Goal: Task Accomplishment & Management: Complete application form

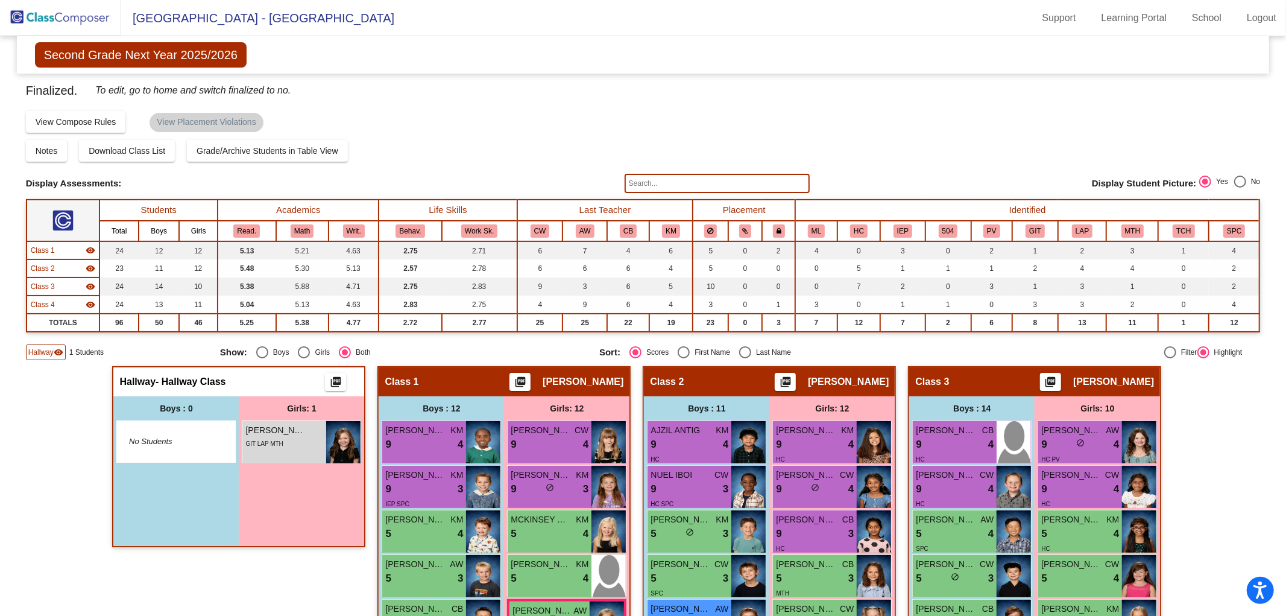
scroll to position [558, 0]
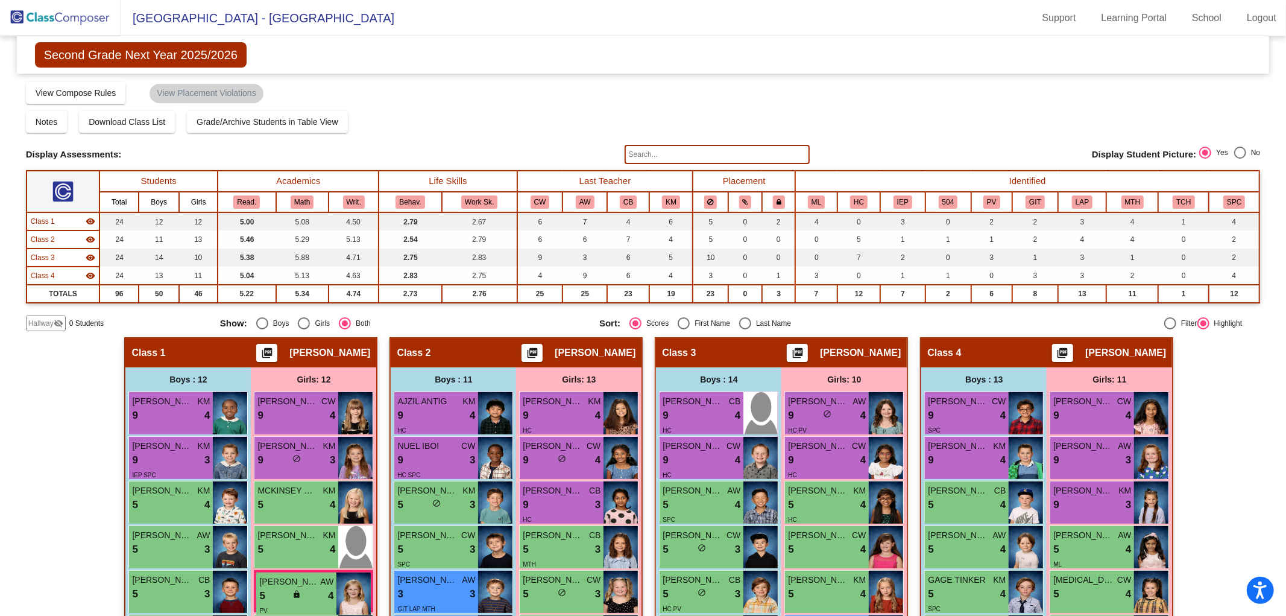
click at [77, 22] on img at bounding box center [60, 18] width 121 height 36
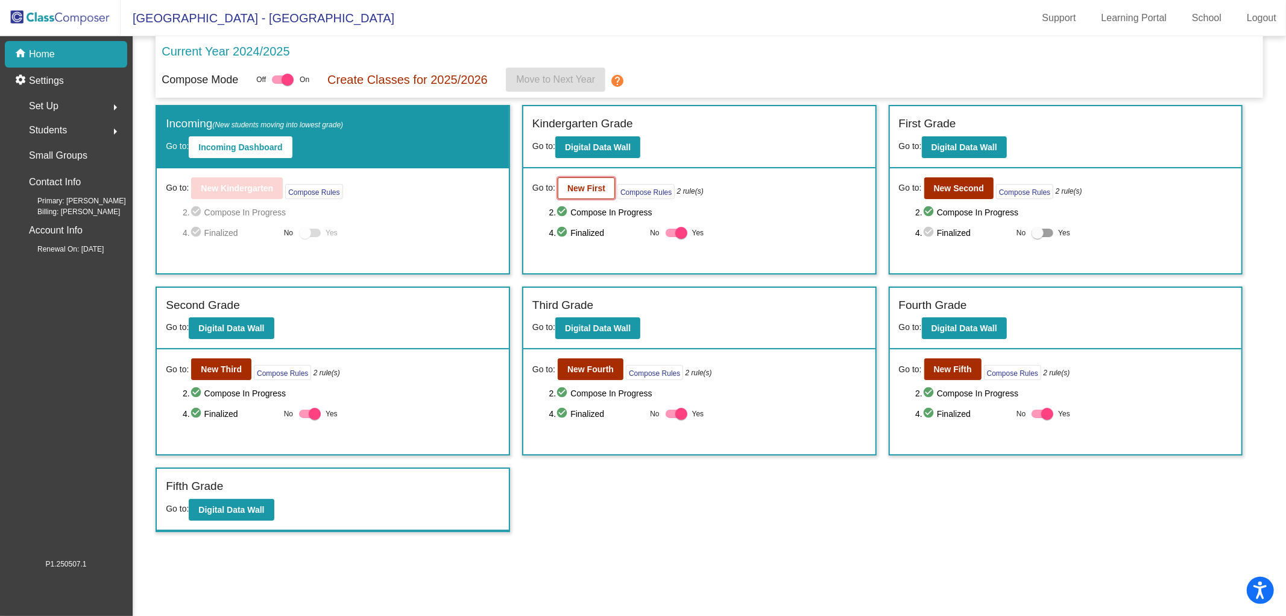
click at [589, 195] on button "New First" at bounding box center [586, 188] width 57 height 22
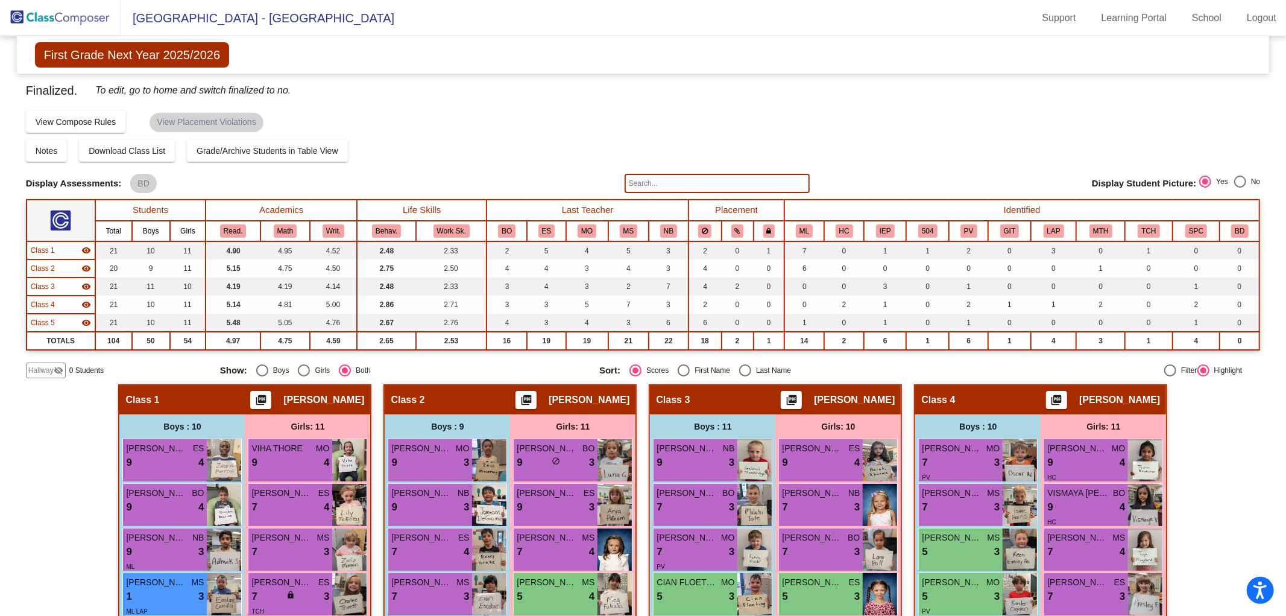
click at [71, 14] on img at bounding box center [60, 18] width 121 height 36
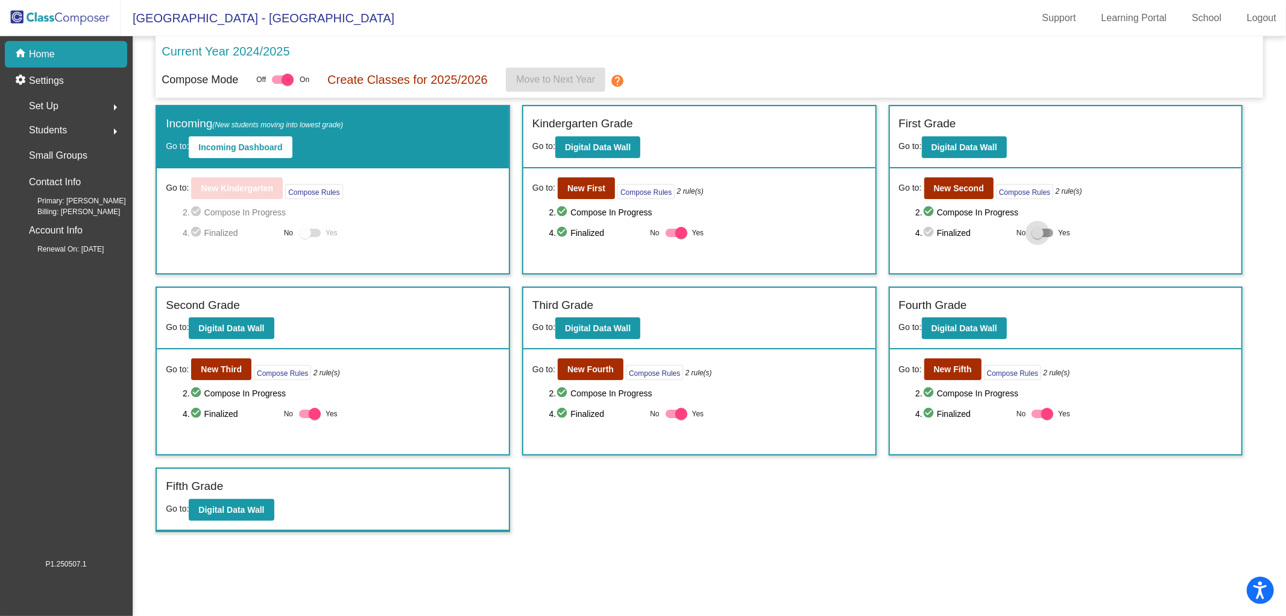
click at [1035, 227] on div at bounding box center [1038, 233] width 12 height 12
click at [1037, 237] on input "Yes" at bounding box center [1037, 237] width 1 height 1
checkbox input "true"
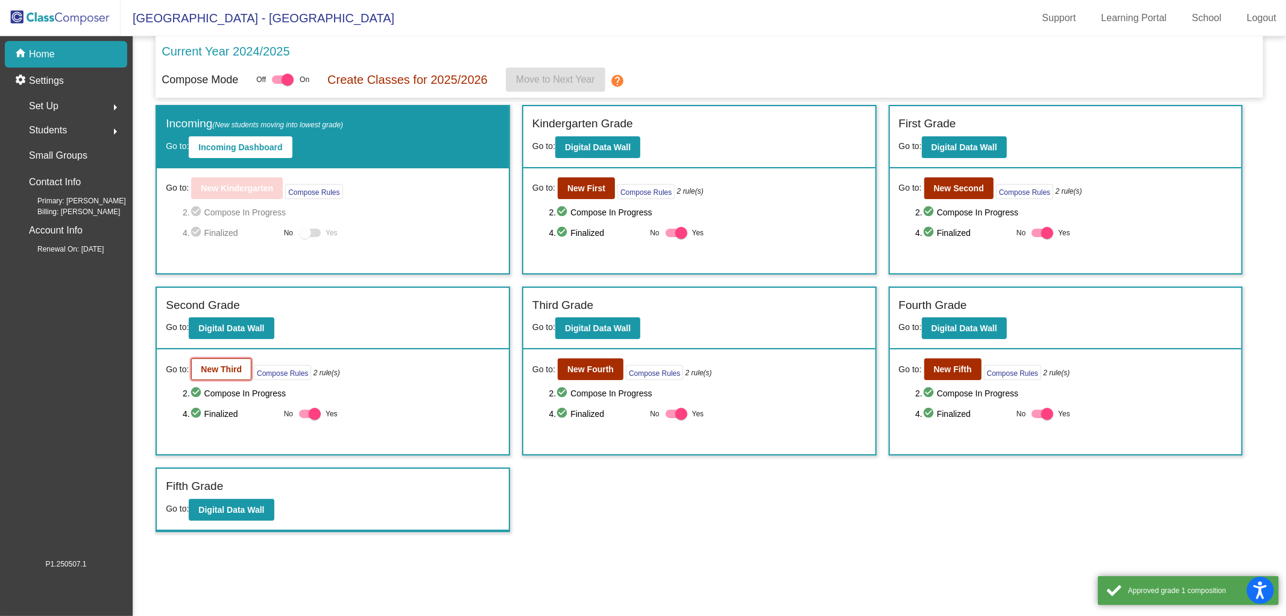
click at [227, 373] on button "New Third" at bounding box center [221, 369] width 60 height 22
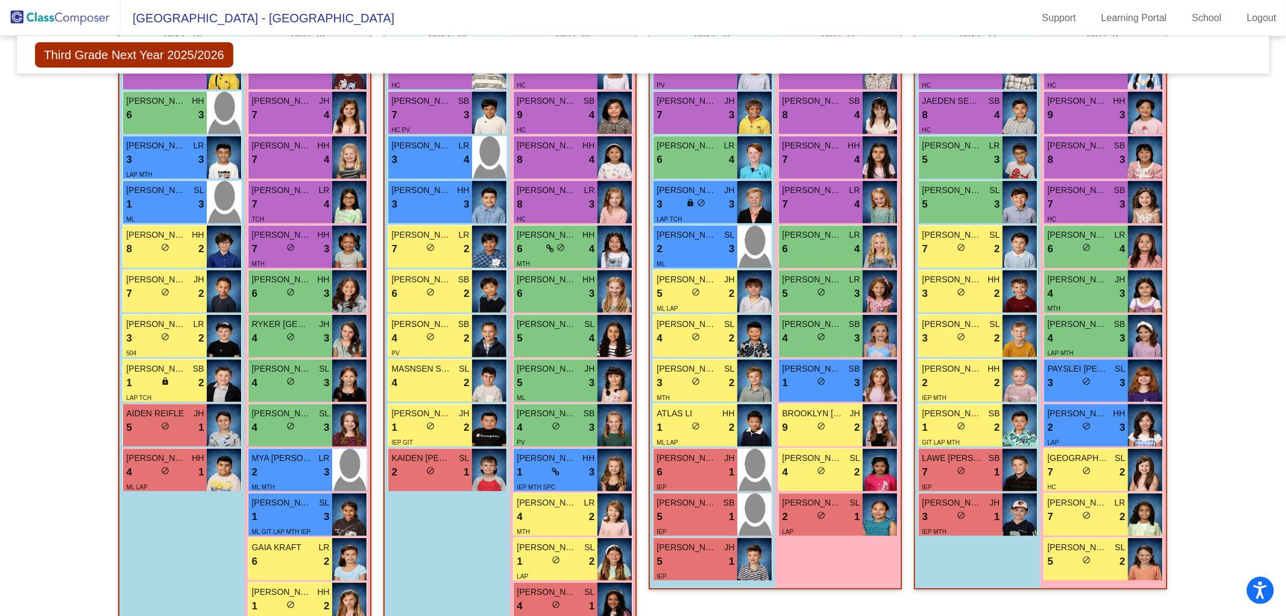
scroll to position [402, 0]
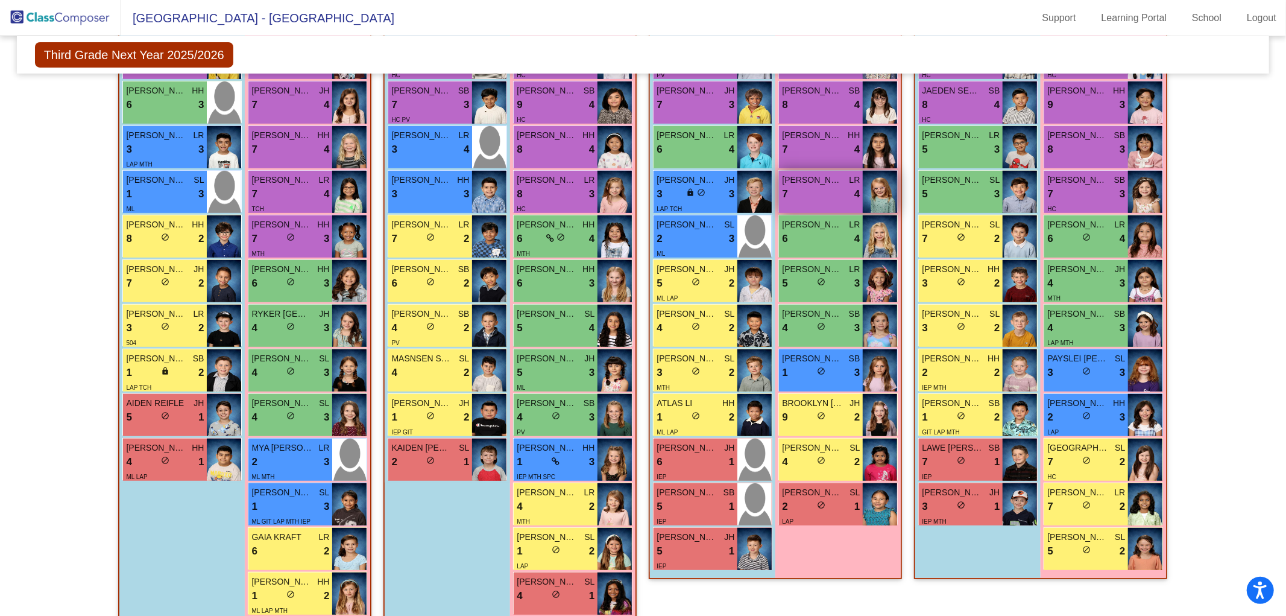
click at [814, 187] on div "7 lock do_not_disturb_alt 4" at bounding box center [821, 194] width 78 height 16
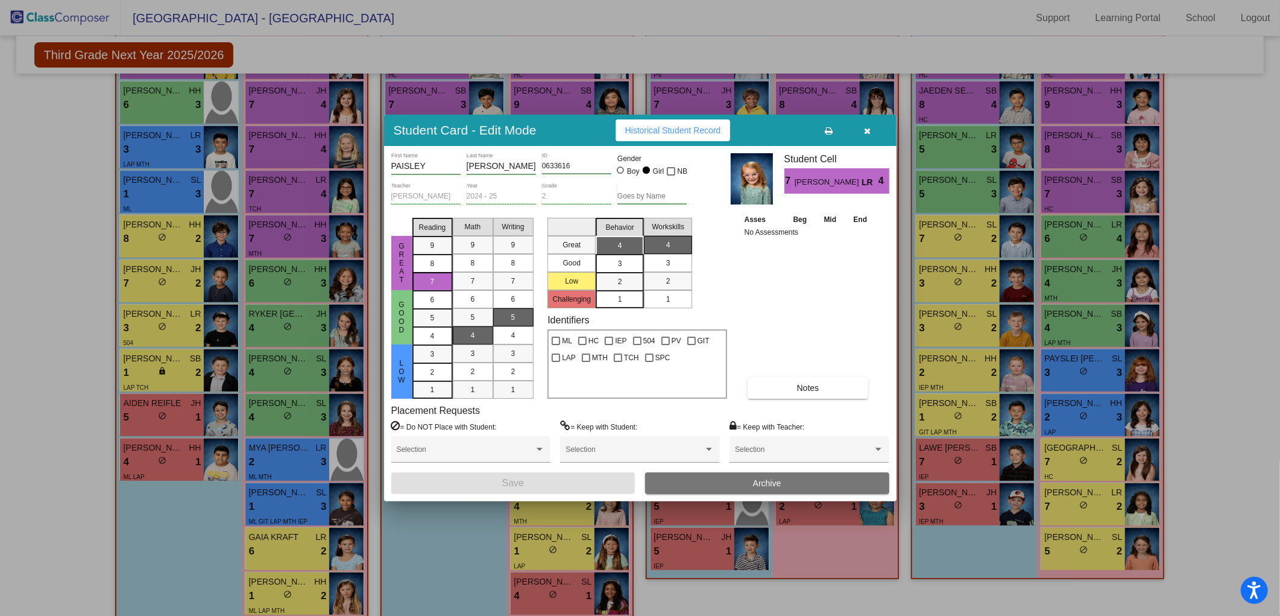
click at [871, 131] on button "button" at bounding box center [868, 130] width 39 height 22
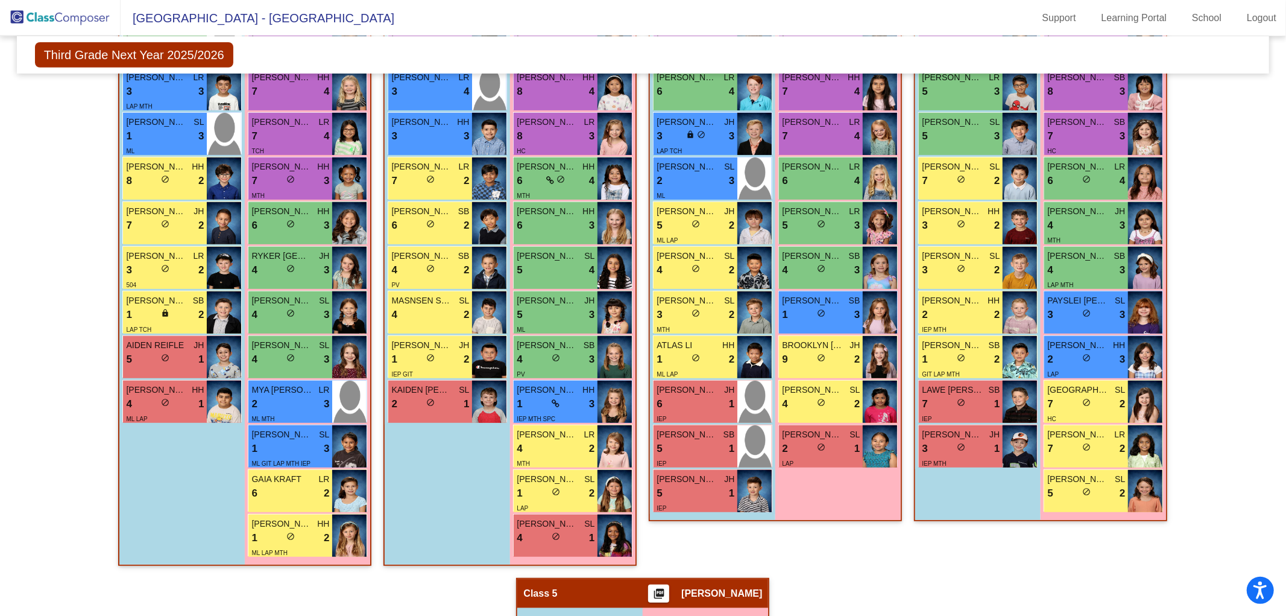
scroll to position [0, 0]
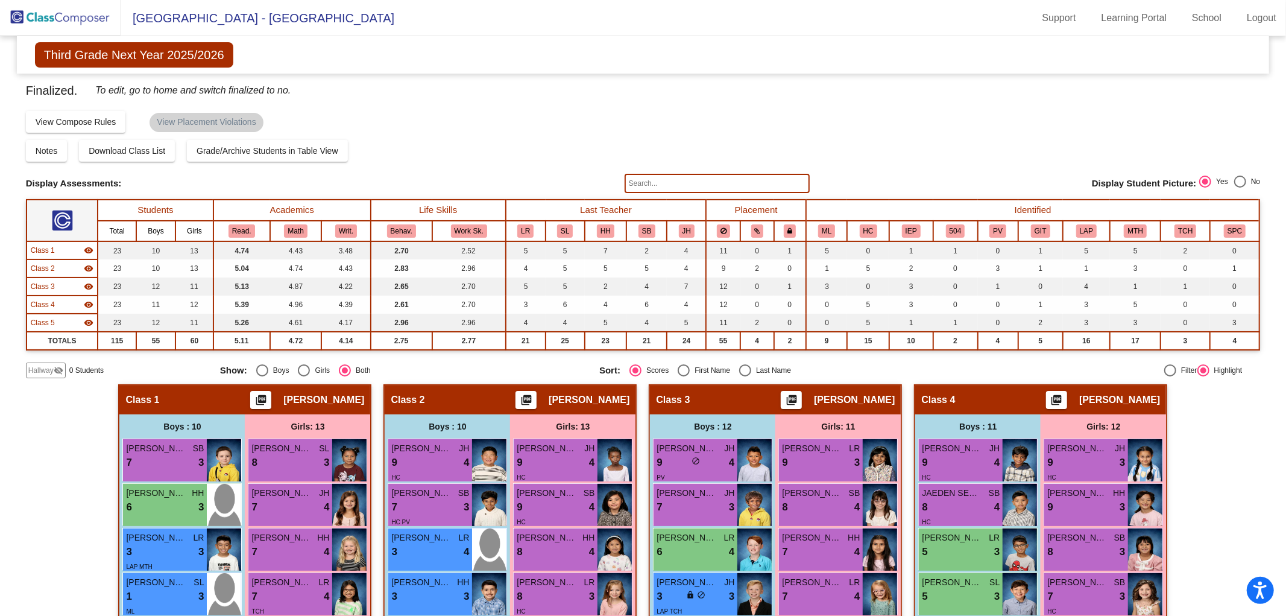
click at [70, 14] on img at bounding box center [60, 18] width 121 height 36
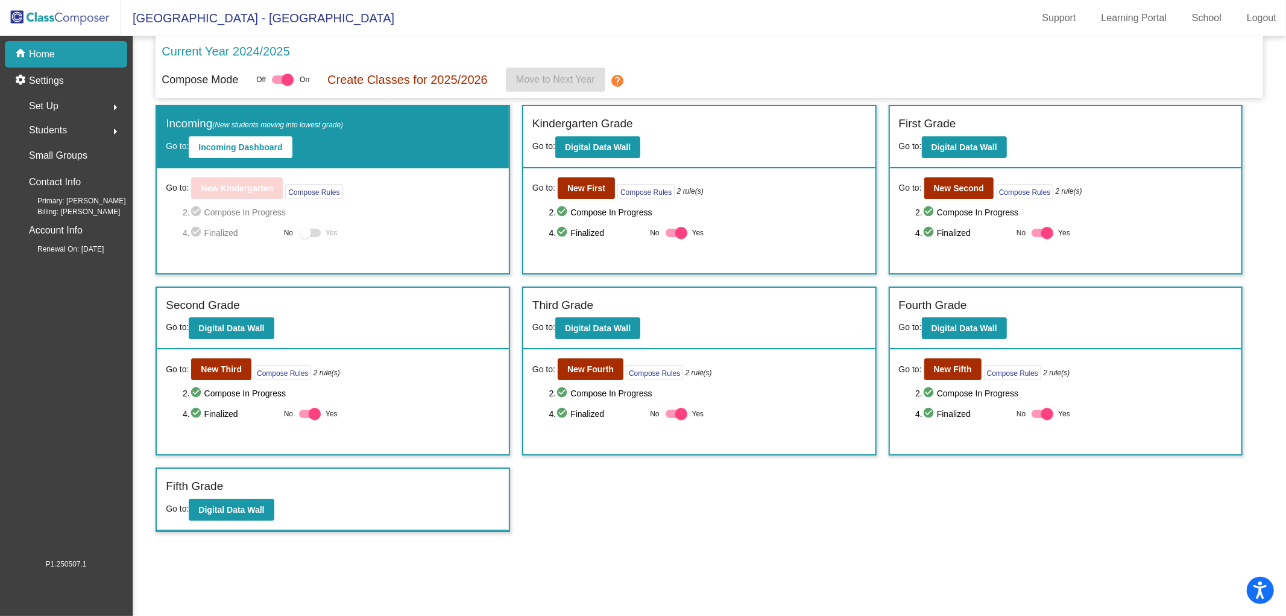
click at [306, 415] on div at bounding box center [310, 413] width 22 height 8
click at [305, 418] on input "Yes" at bounding box center [305, 418] width 1 height 1
checkbox input "false"
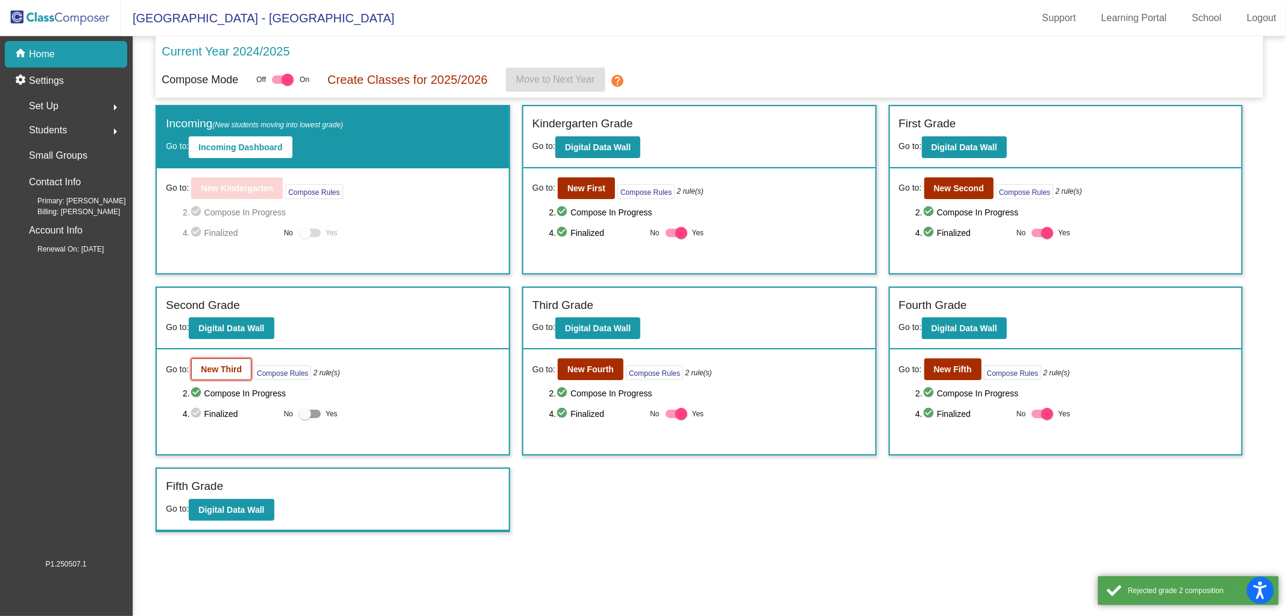
click at [227, 368] on b "New Third" at bounding box center [221, 369] width 41 height 10
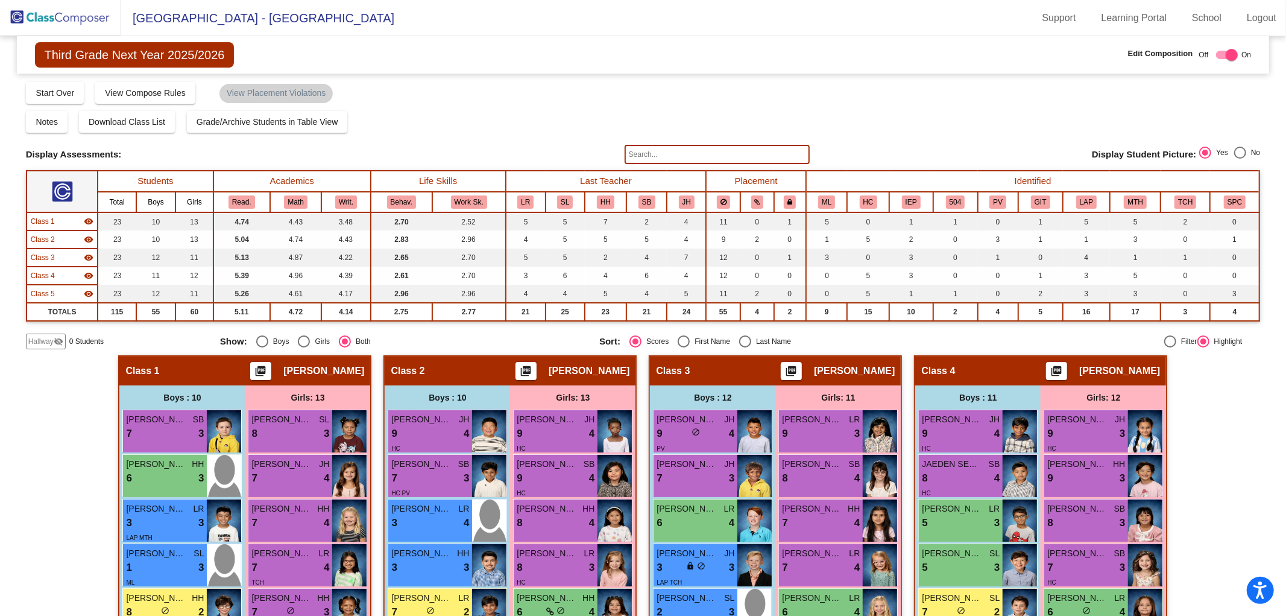
click at [40, 344] on span "Hallway" at bounding box center [40, 341] width 25 height 11
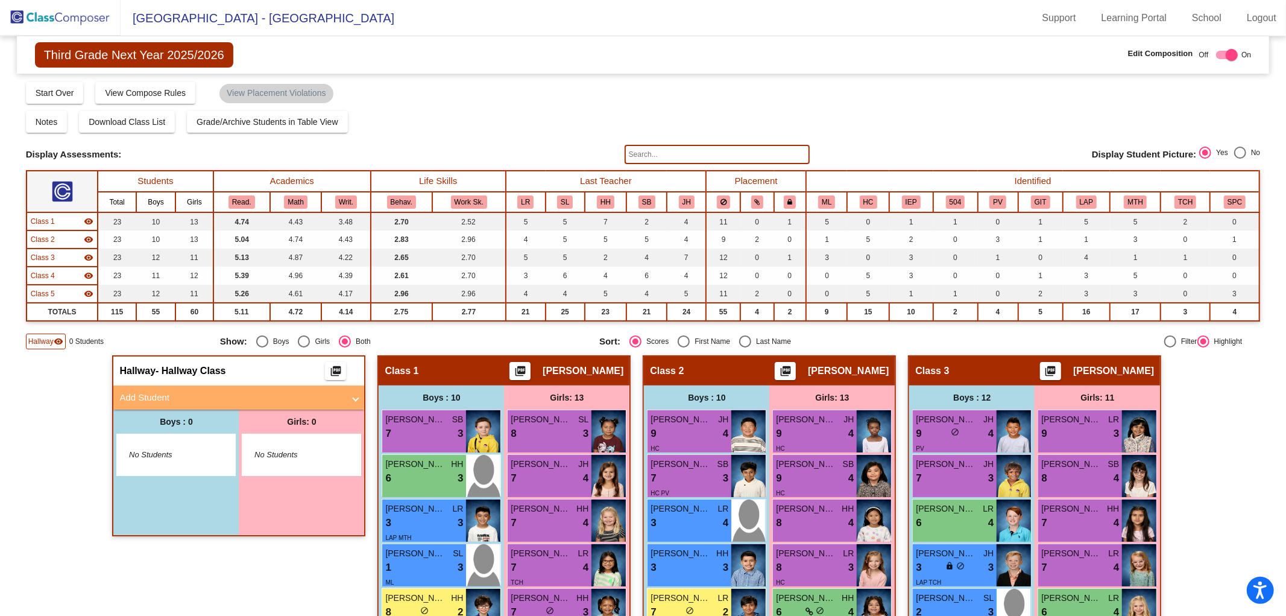
click at [231, 394] on mat-panel-title "Add Student" at bounding box center [231, 398] width 224 height 14
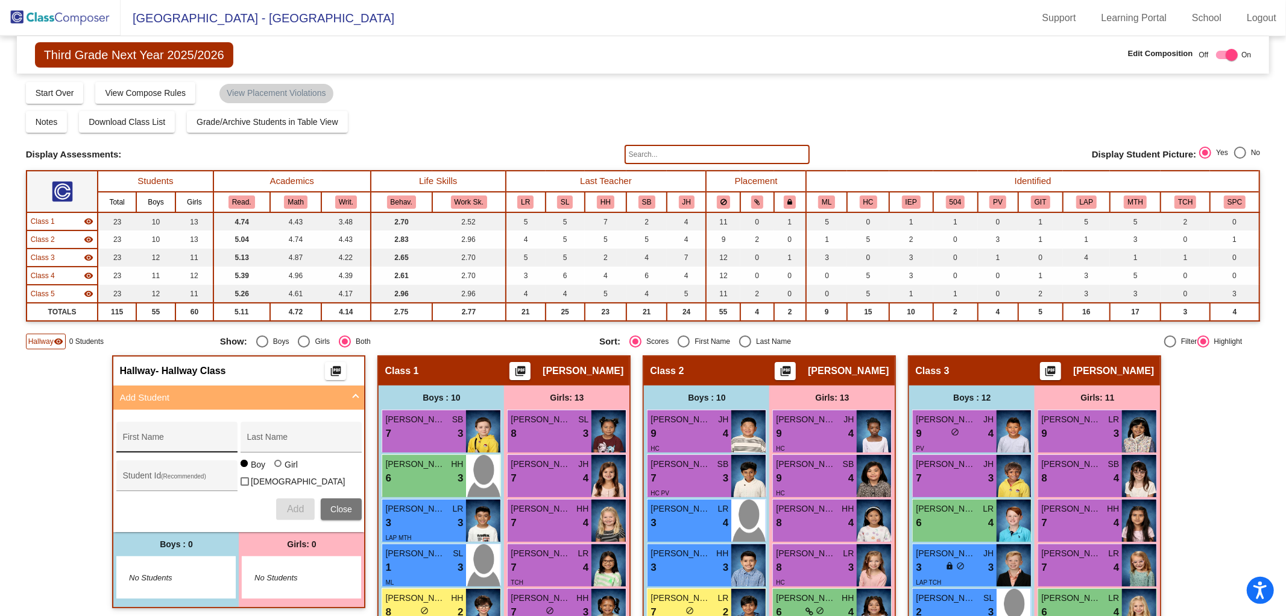
click at [164, 441] on input "First Name" at bounding box center [176, 442] width 109 height 10
type input "KING"
type input "ARNOLD"
type input "0633365"
click at [298, 507] on span "Add" at bounding box center [295, 509] width 17 height 10
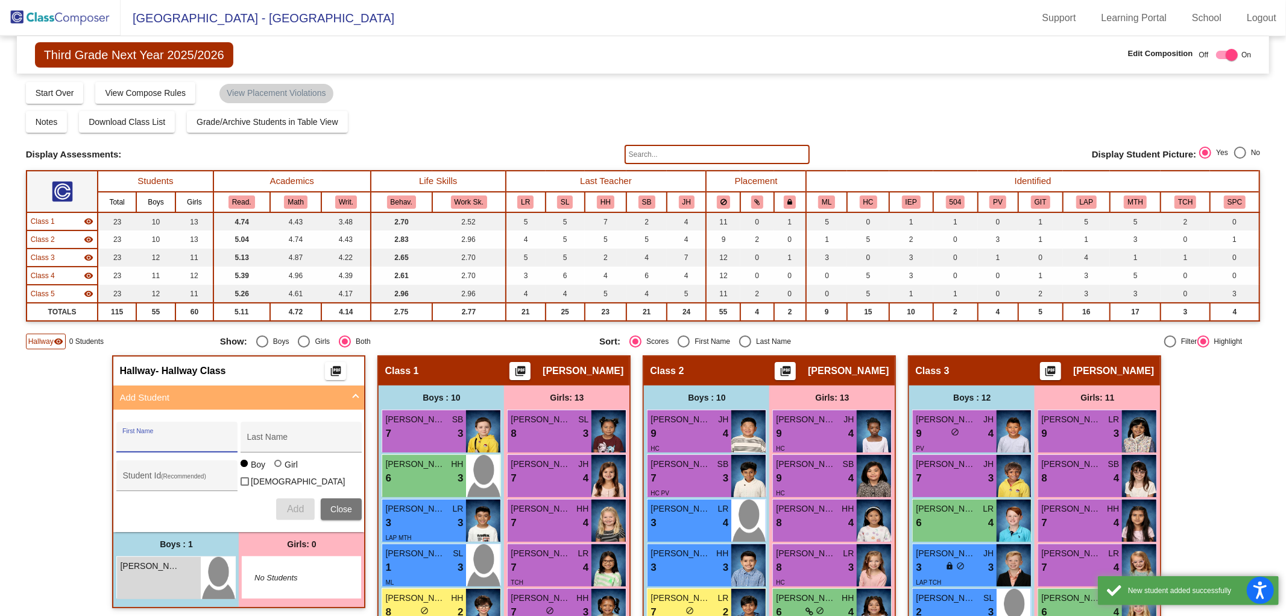
click at [330, 504] on span "Close" at bounding box center [341, 509] width 22 height 10
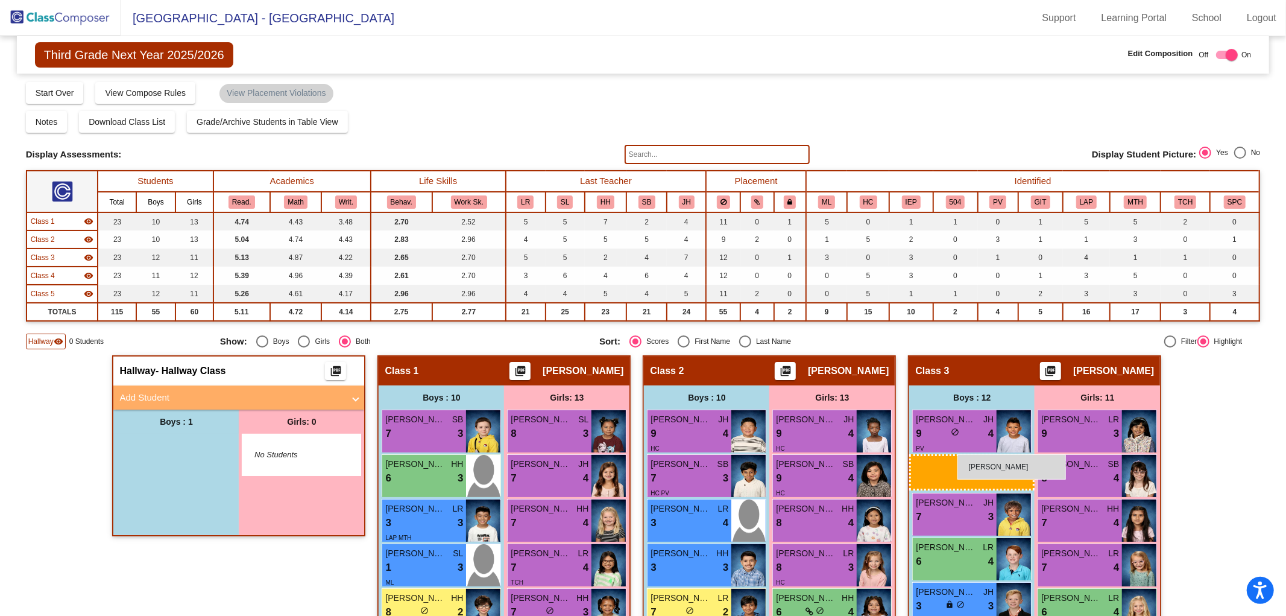
drag, startPoint x: 139, startPoint y: 457, endPoint x: 958, endPoint y: 454, distance: 818.4
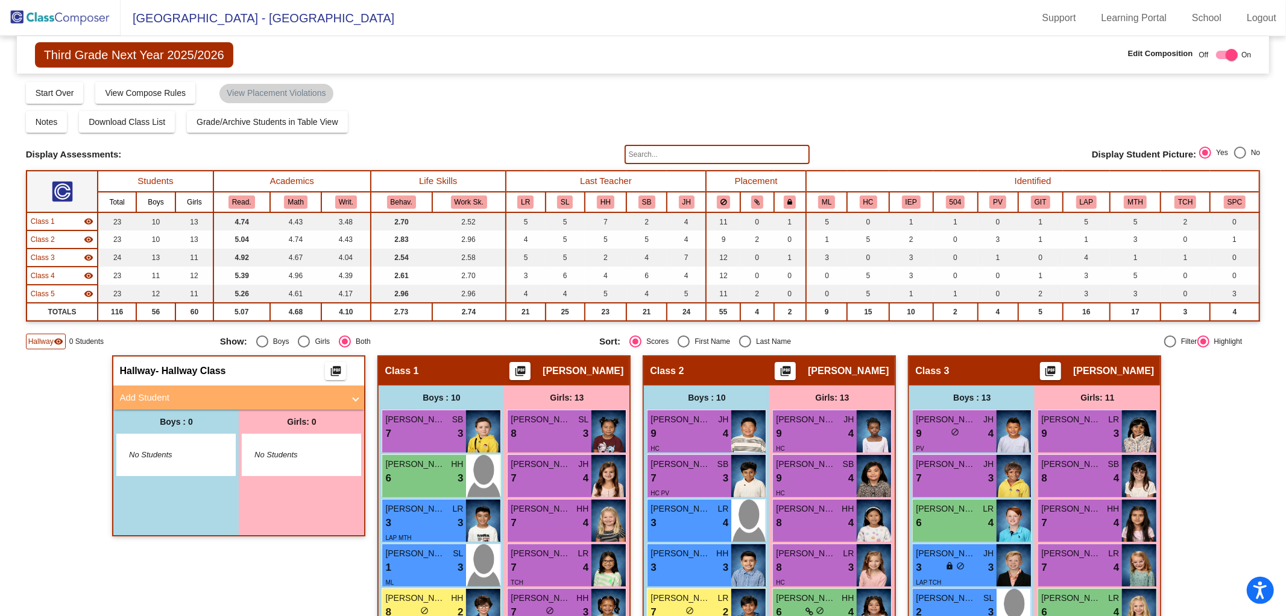
click at [55, 19] on img at bounding box center [60, 18] width 121 height 36
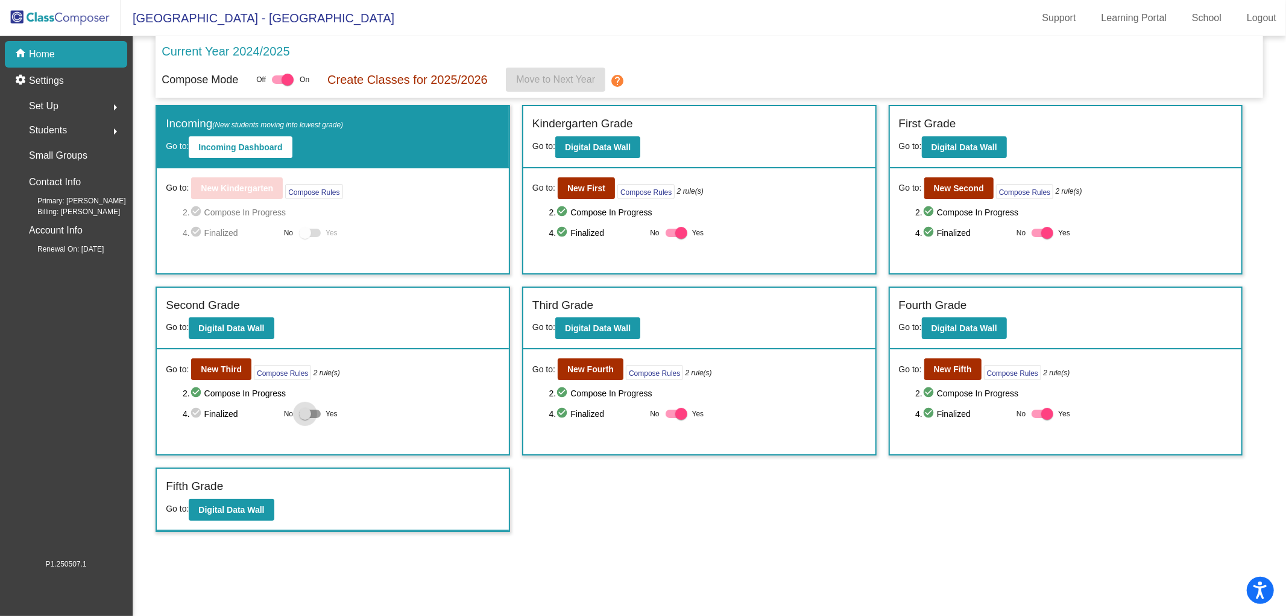
click at [303, 413] on div at bounding box center [305, 414] width 12 height 12
click at [305, 418] on input "Yes" at bounding box center [305, 418] width 1 height 1
checkbox input "true"
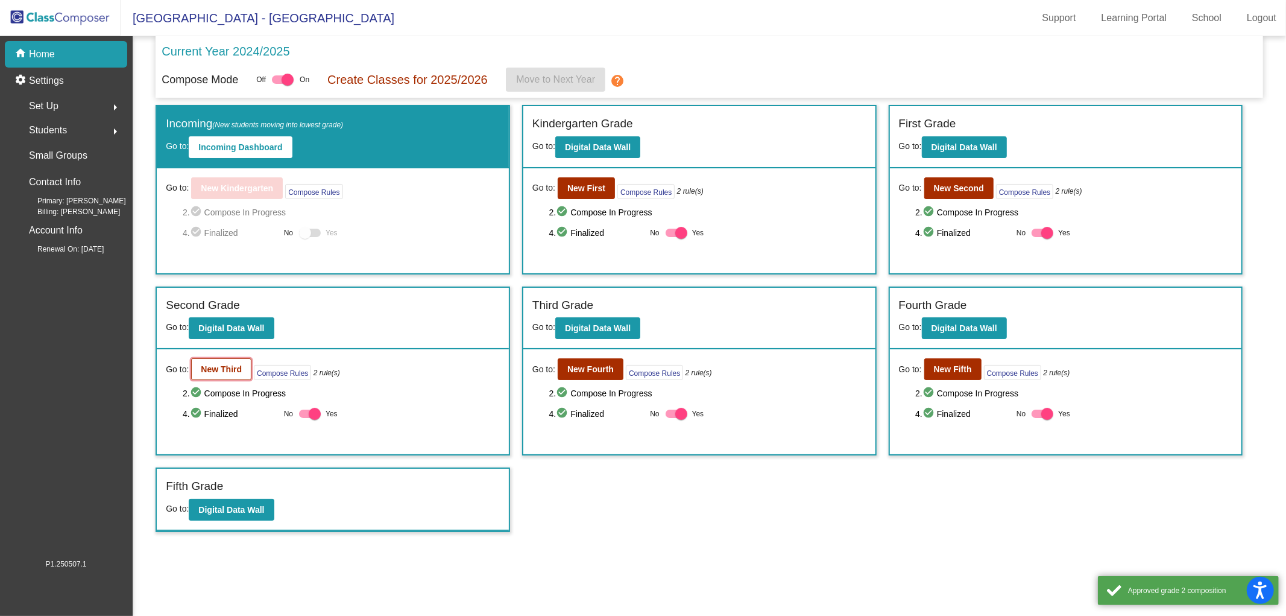
click at [239, 372] on button "New Third" at bounding box center [221, 369] width 60 height 22
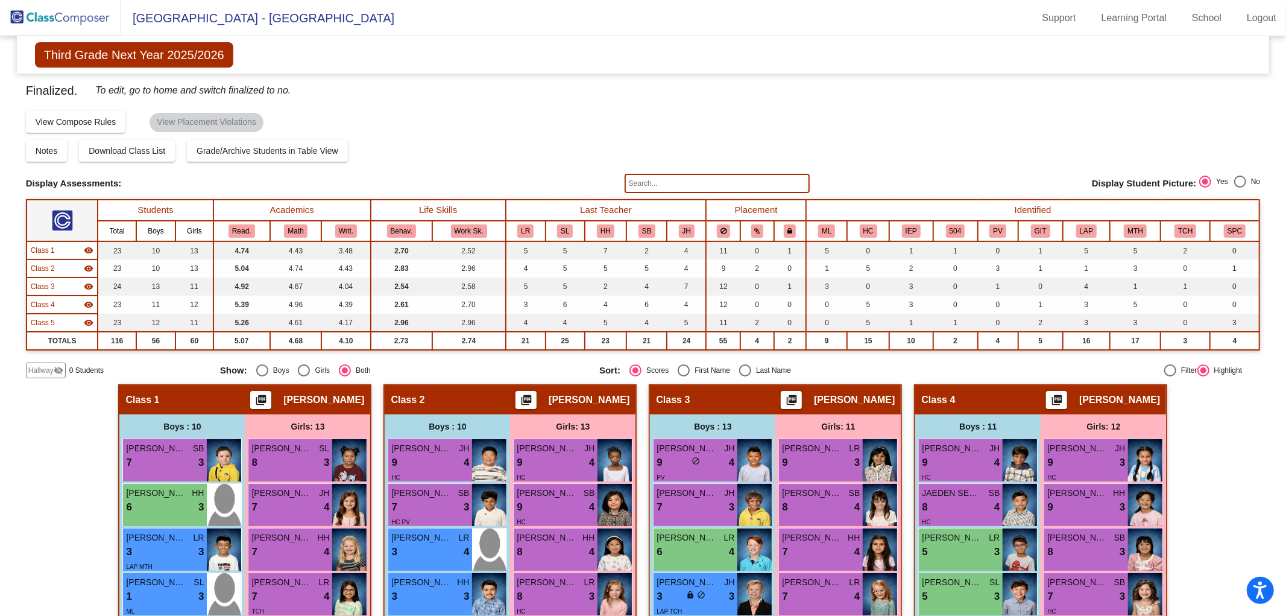
click at [73, 16] on img at bounding box center [60, 18] width 121 height 36
